Goal: Transaction & Acquisition: Book appointment/travel/reservation

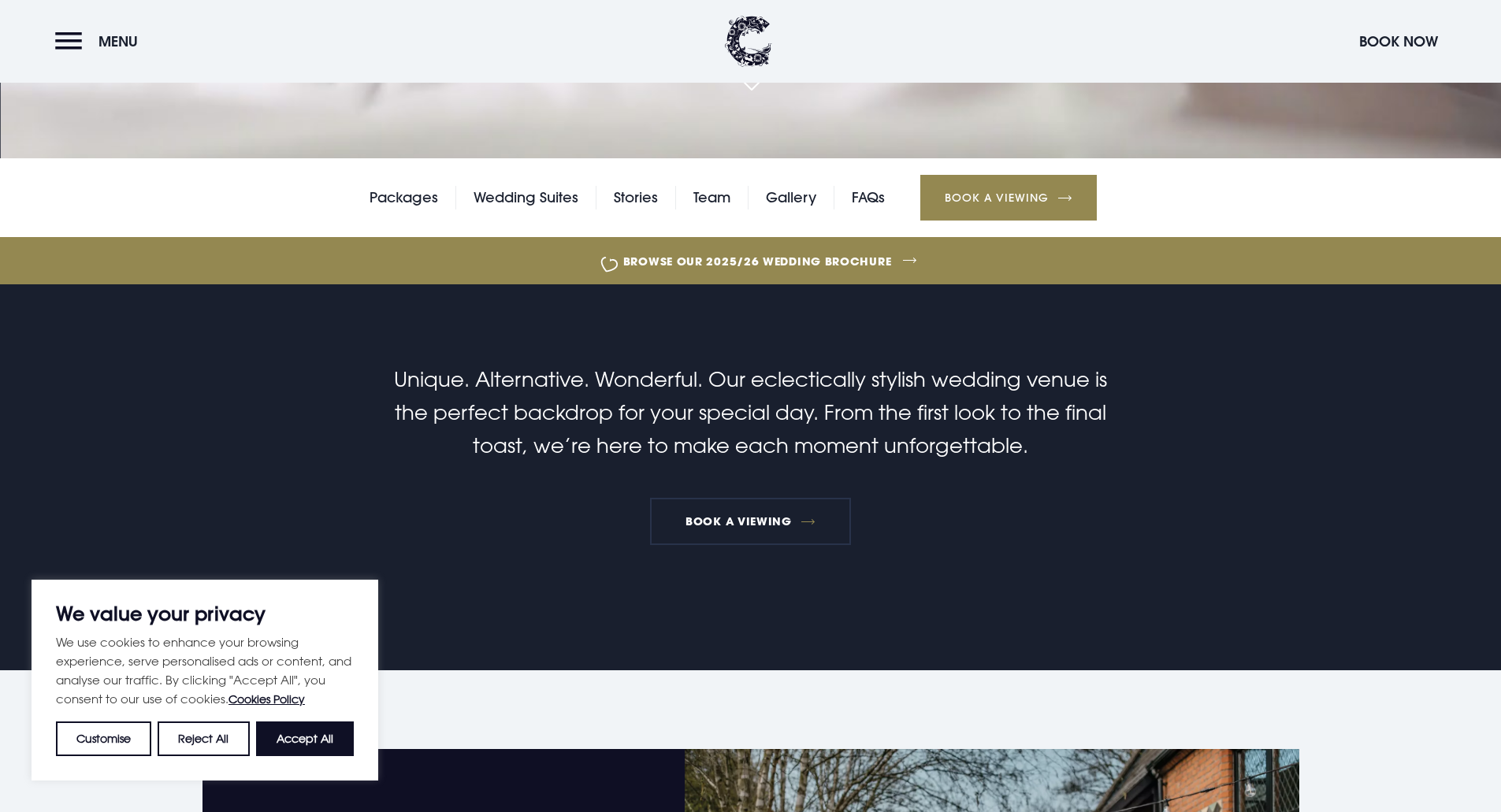
scroll to position [473, 0]
click at [385, 207] on link "Packages" at bounding box center [404, 196] width 69 height 24
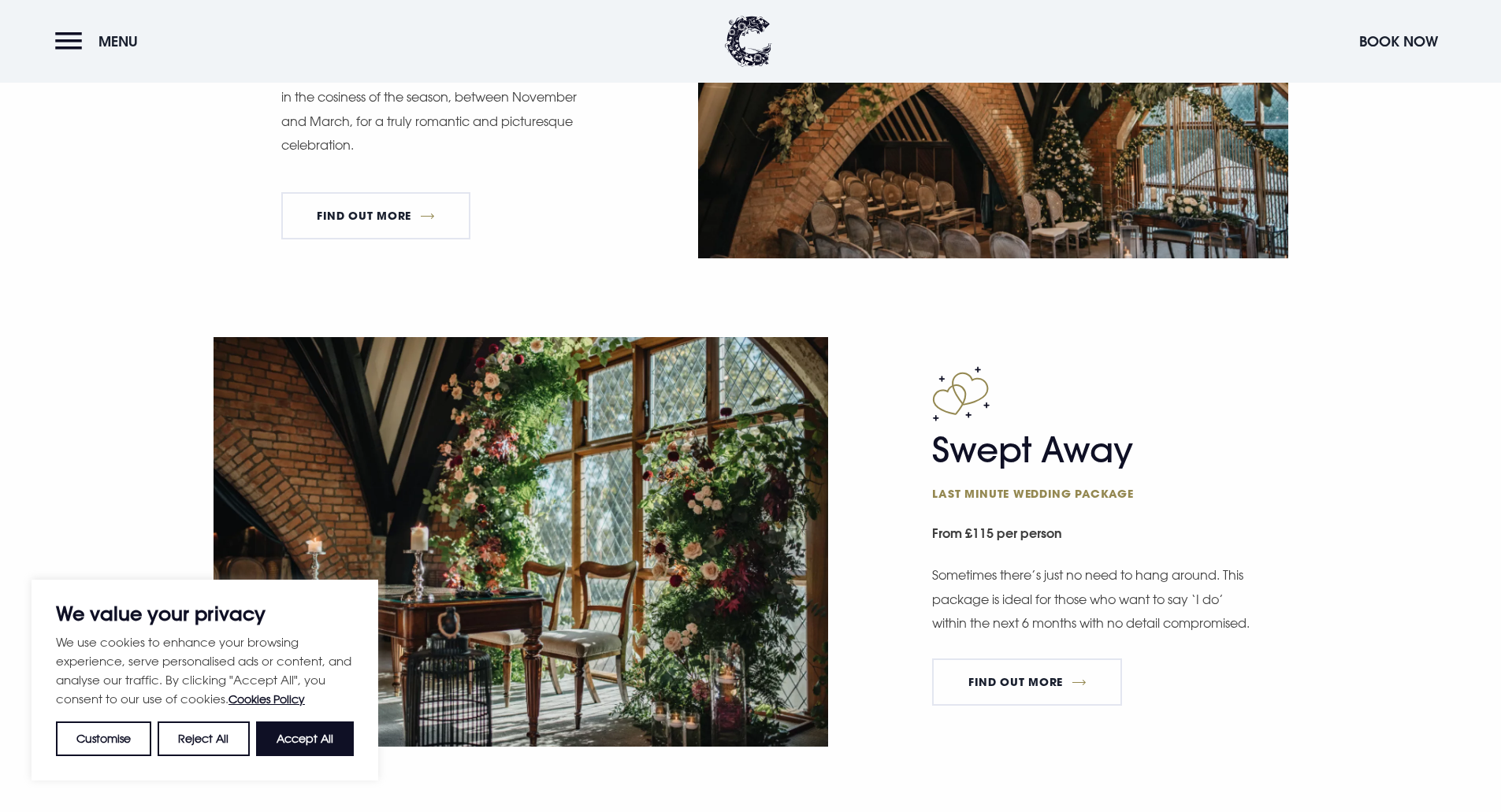
scroll to position [2285, 0]
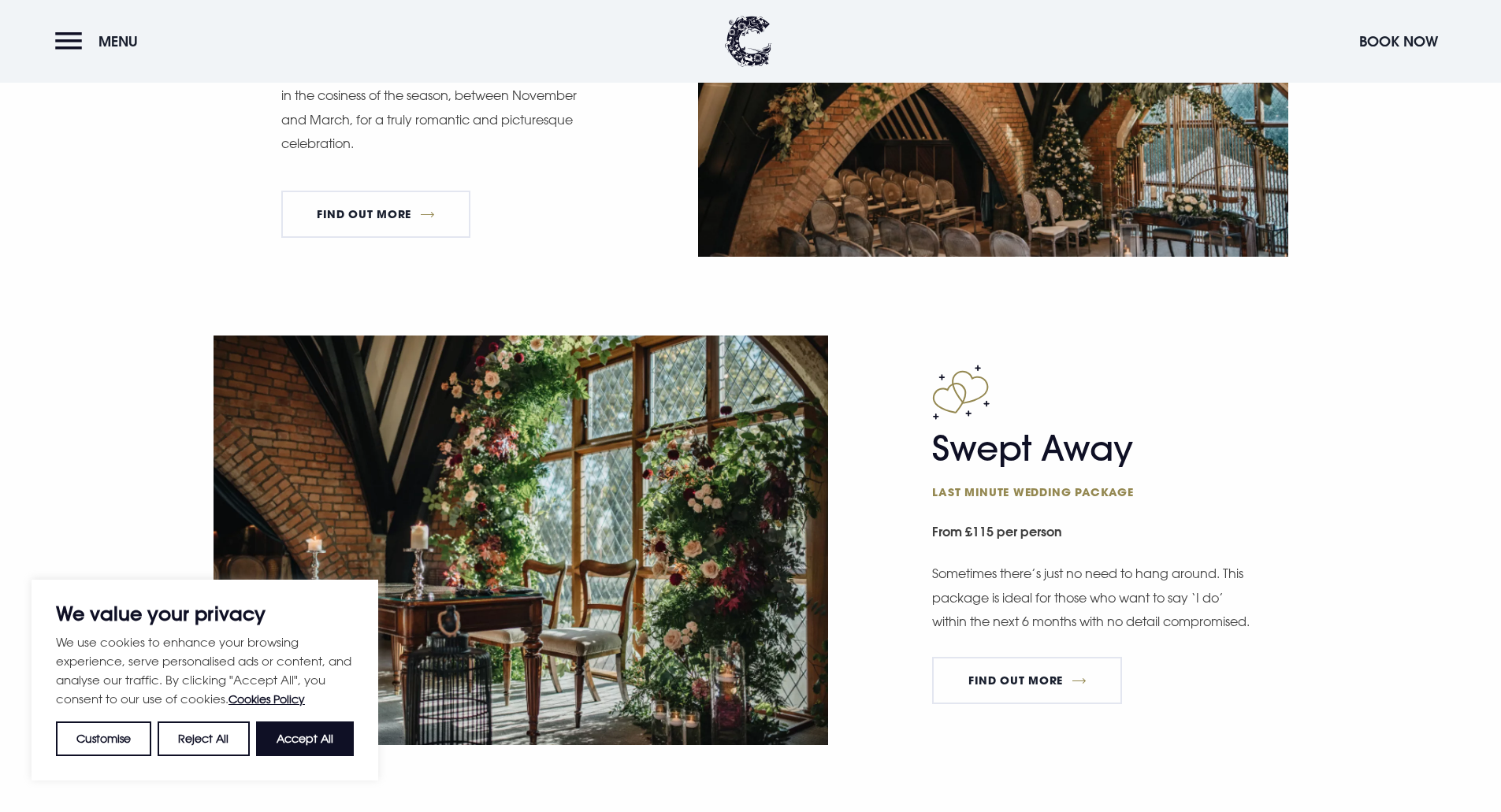
drag, startPoint x: 295, startPoint y: 738, endPoint x: 312, endPoint y: 724, distance: 22.0
click at [295, 738] on button "Accept All" at bounding box center [305, 739] width 97 height 35
checkbox input "true"
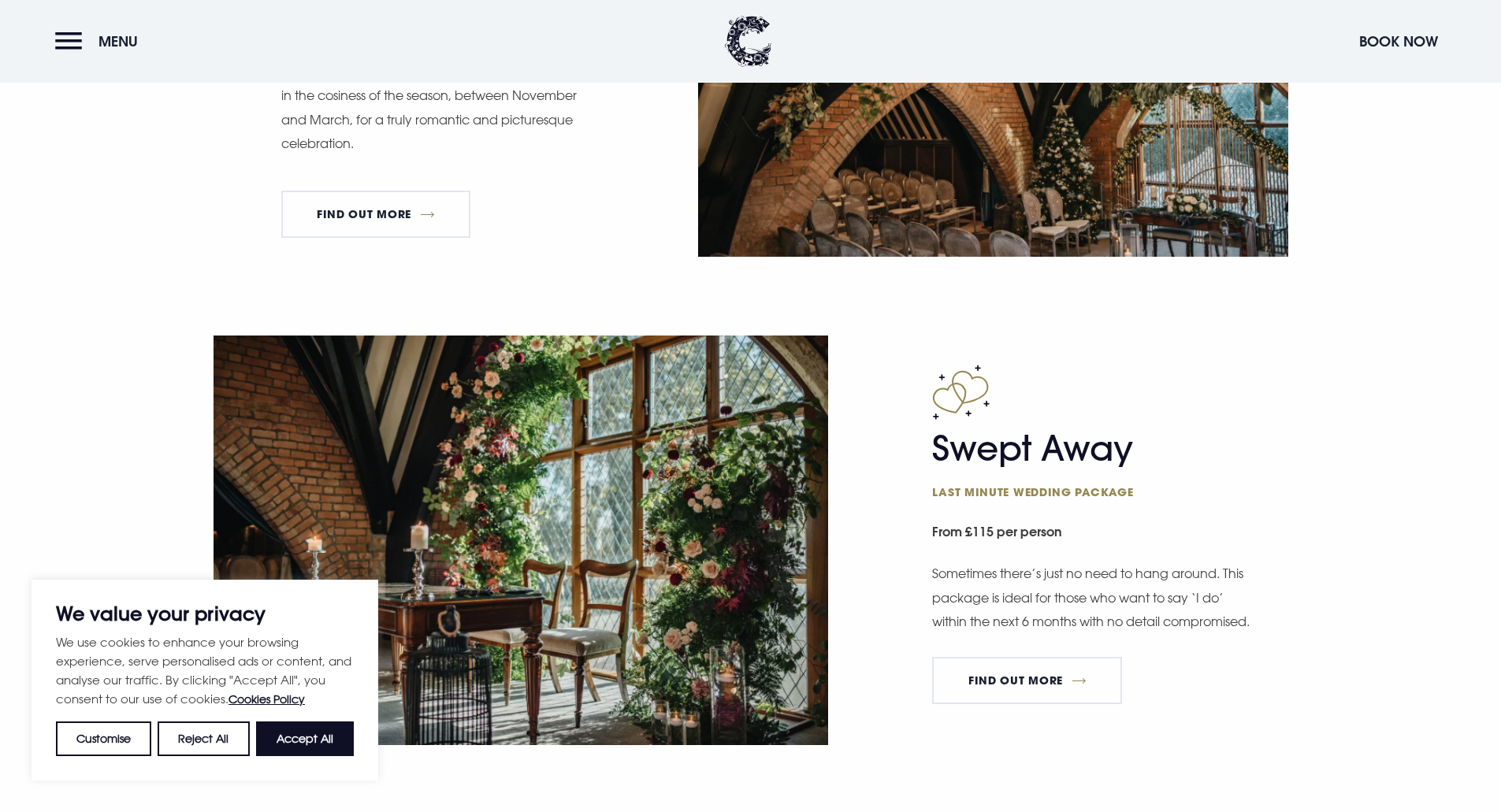
checkbox input "true"
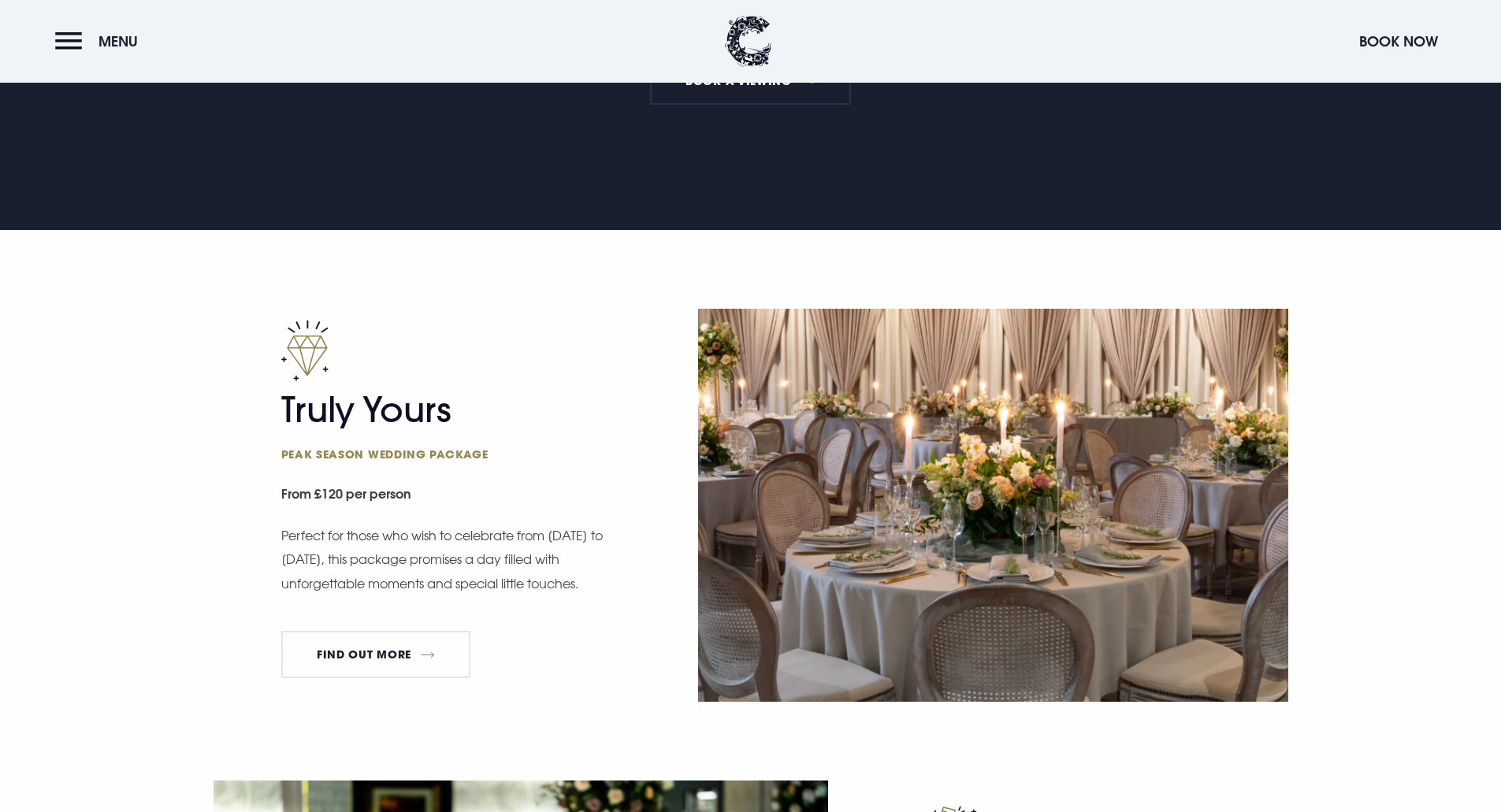
scroll to position [866, 0]
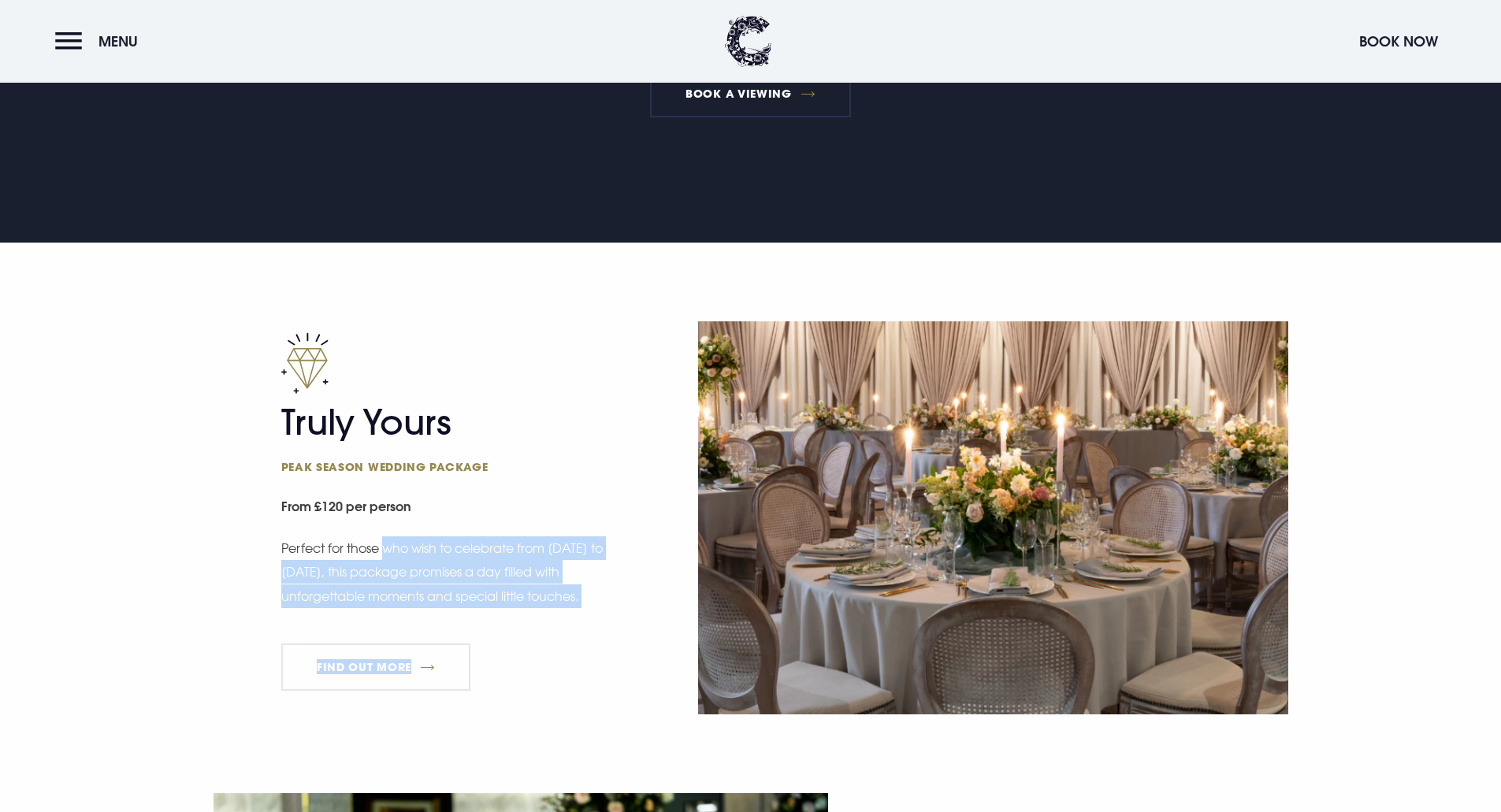
drag, startPoint x: 387, startPoint y: 549, endPoint x: 531, endPoint y: 617, distance: 159.2
click at [531, 617] on div "Truly Yours Peak season wedding package From £120 per person Perfect for those …" at bounding box center [446, 518] width 330 height 371
